Goal: Information Seeking & Learning: Learn about a topic

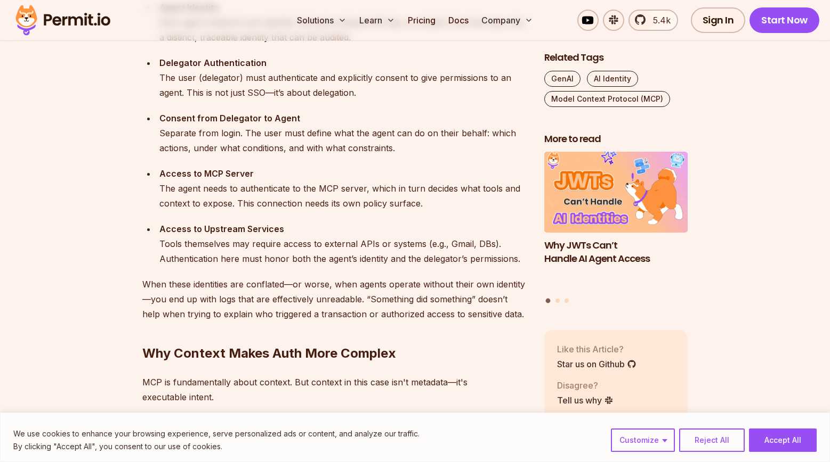
scroll to position [1248, 0]
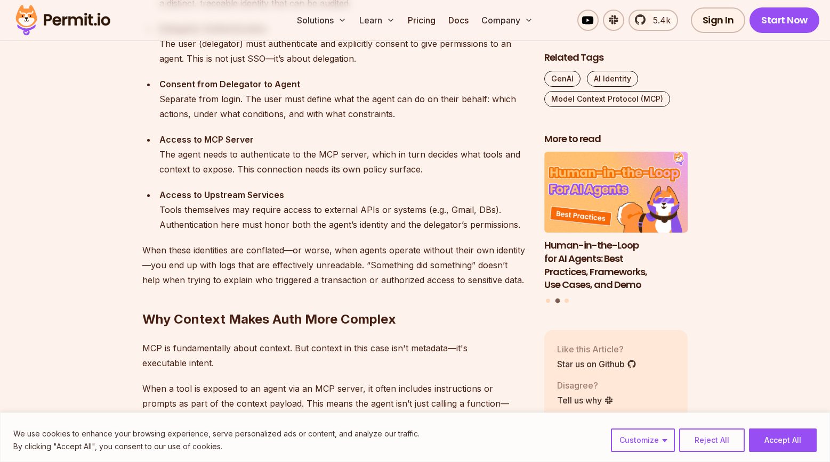
click at [293, 211] on div "Access to Upstream Services Tools themselves may require access to external API…" at bounding box center [343, 210] width 368 height 45
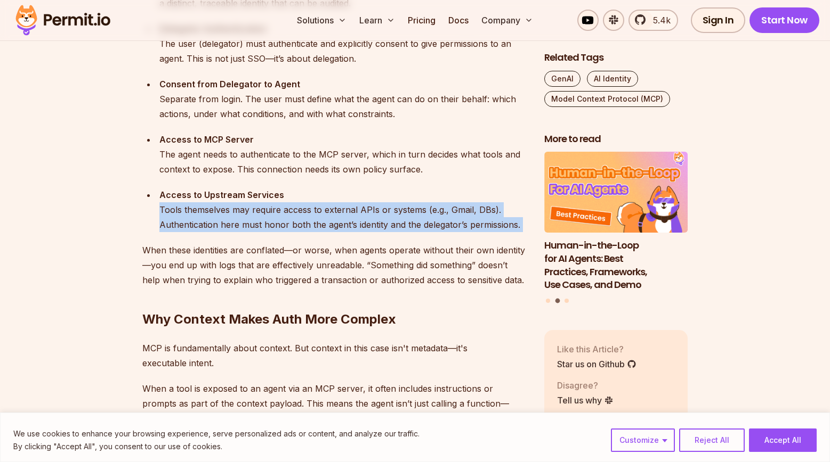
click at [293, 211] on div "Access to Upstream Services Tools themselves may require access to external API…" at bounding box center [343, 210] width 368 height 45
click at [278, 212] on div "Access to Upstream Services Tools themselves may require access to external API…" at bounding box center [343, 210] width 368 height 45
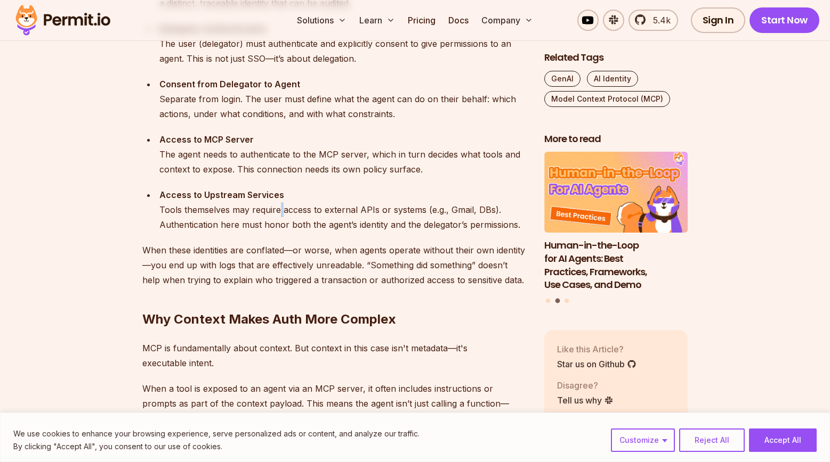
click at [278, 212] on div "Access to Upstream Services Tools themselves may require access to external API…" at bounding box center [343, 210] width 368 height 45
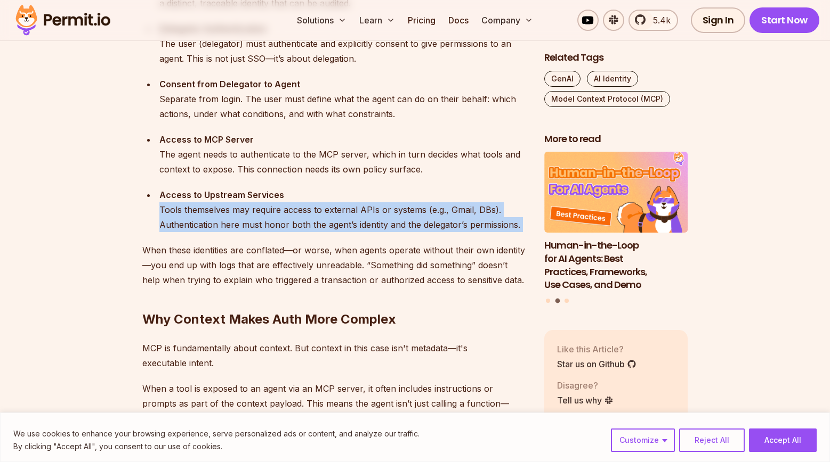
click at [278, 212] on div "Access to Upstream Services Tools themselves may require access to external API…" at bounding box center [343, 210] width 368 height 45
click at [296, 210] on div "Access to Upstream Services Tools themselves may require access to external API…" at bounding box center [343, 210] width 368 height 45
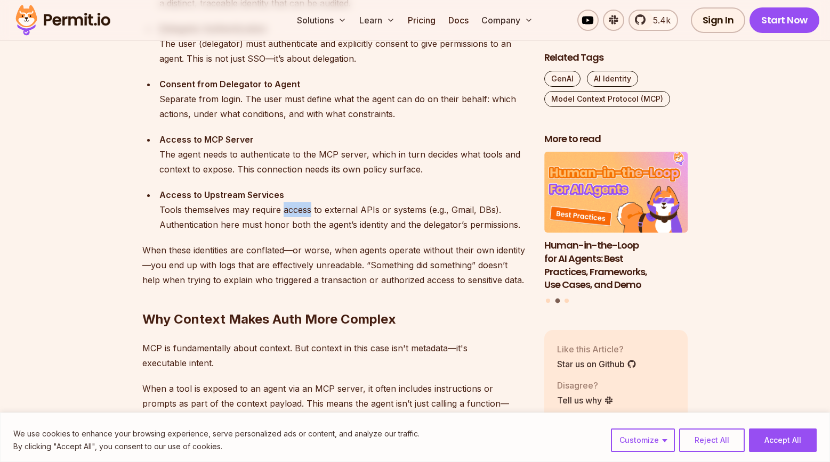
click at [296, 210] on div "Access to Upstream Services Tools themselves may require access to external API…" at bounding box center [343, 210] width 368 height 45
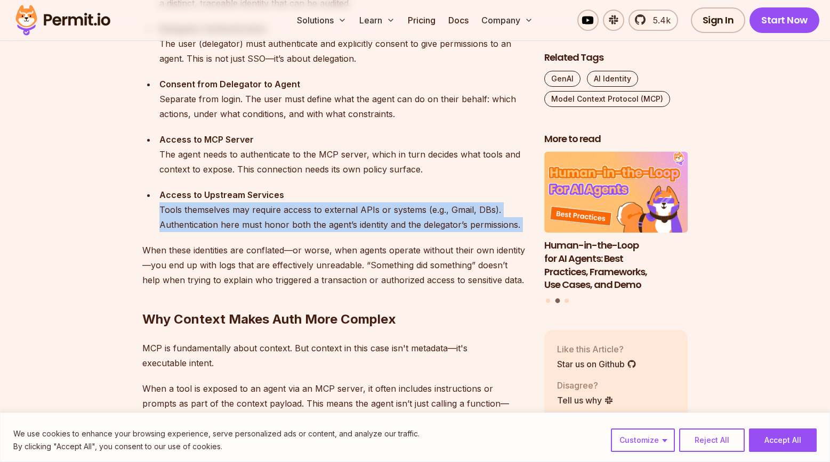
click at [296, 210] on div "Access to Upstream Services Tools themselves may require access to external API…" at bounding box center [343, 210] width 368 height 45
click at [295, 212] on div "Access to Upstream Services Tools themselves may require access to external API…" at bounding box center [343, 210] width 368 height 45
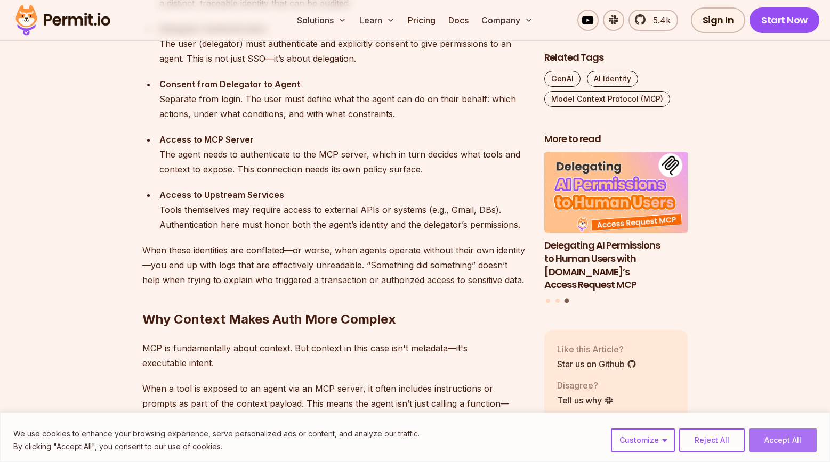
click at [791, 440] on button "Accept All" at bounding box center [783, 440] width 68 height 23
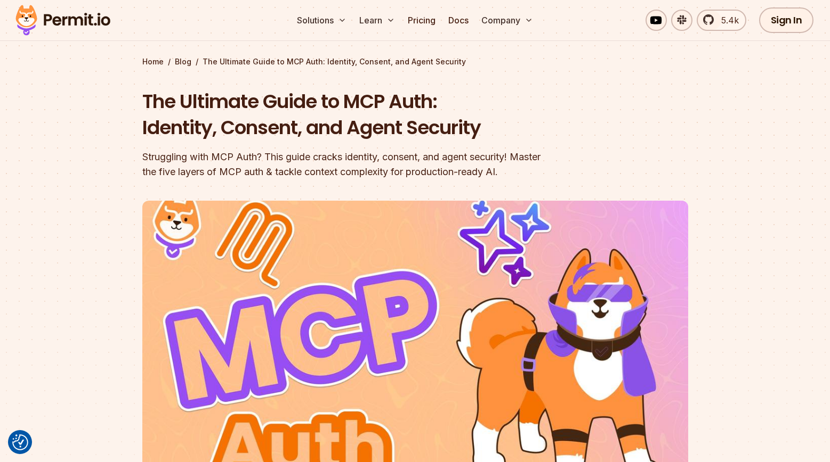
scroll to position [0, 0]
